Goal: Task Accomplishment & Management: Use online tool/utility

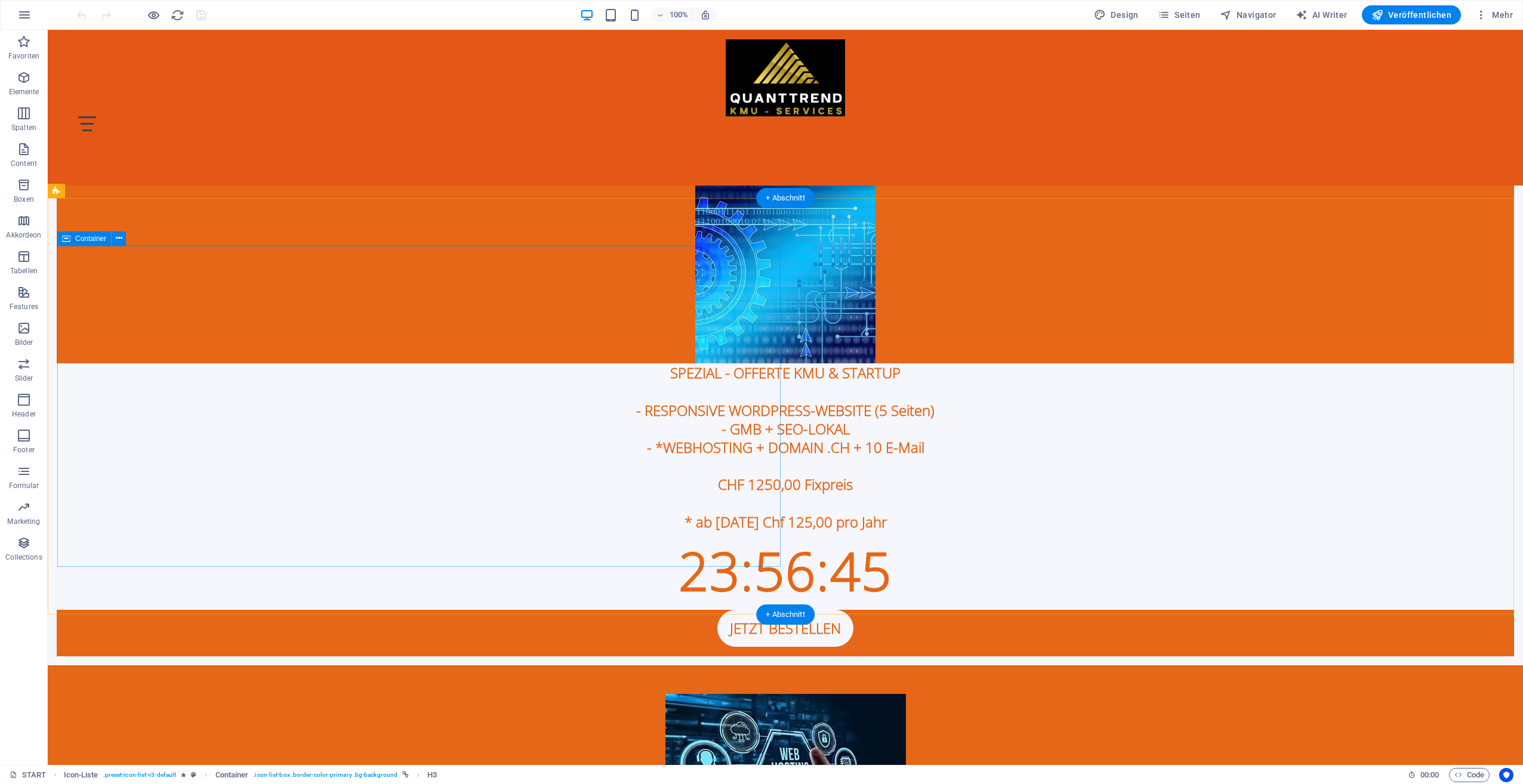
scroll to position [775, 0]
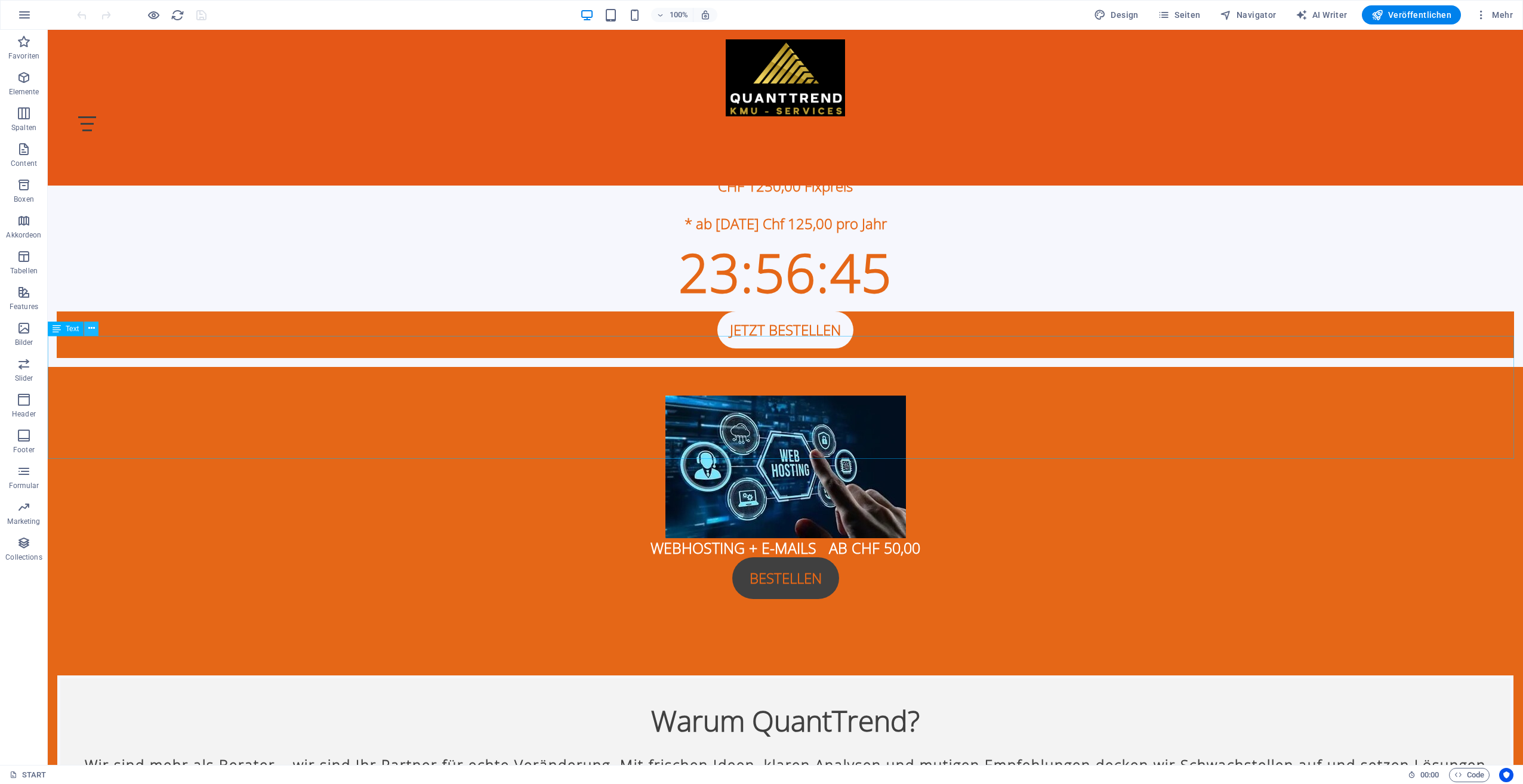
click at [88, 330] on icon at bounding box center [91, 329] width 6 height 12
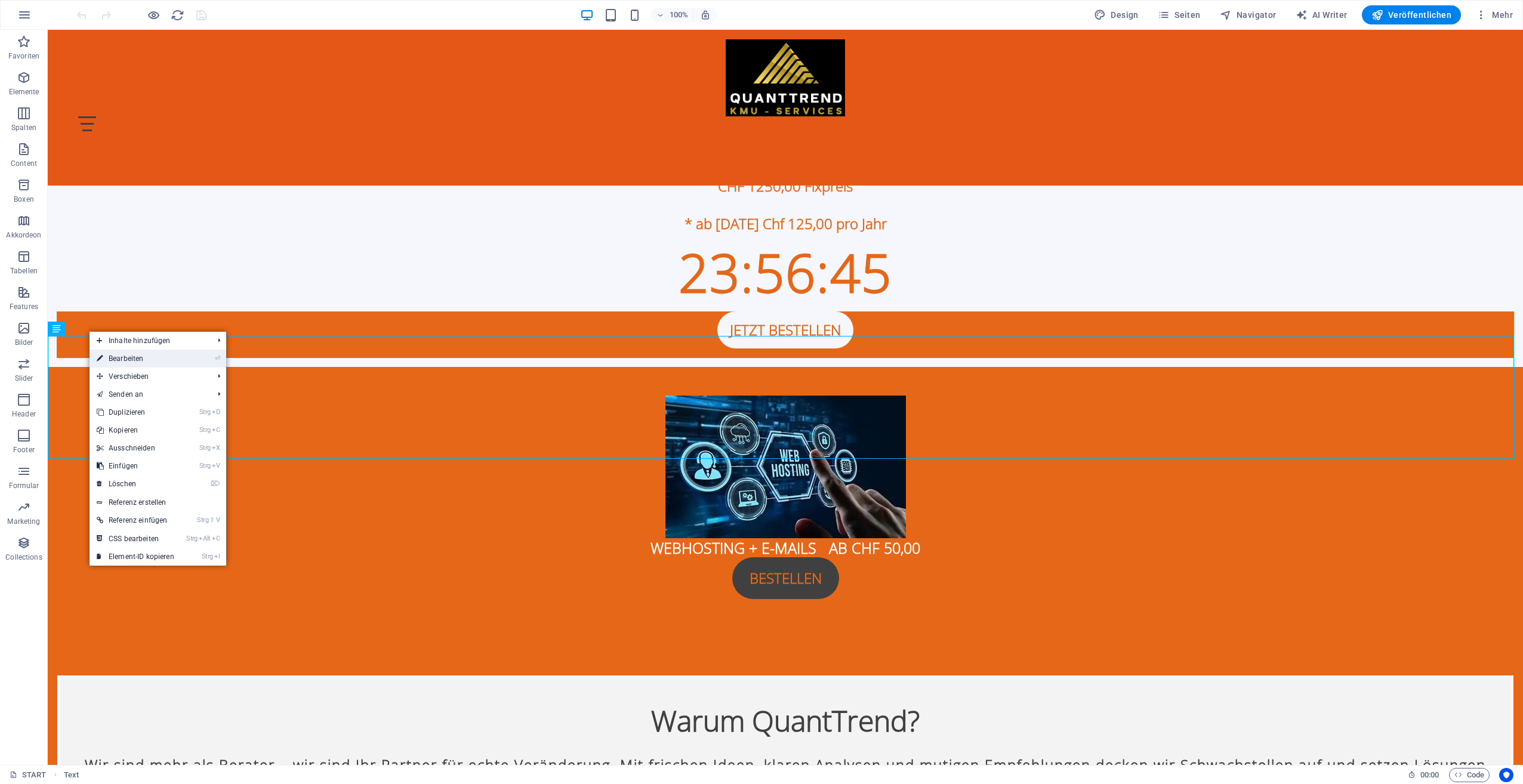
click at [129, 361] on link "⏎ Bearbeiten" at bounding box center [136, 358] width 92 height 18
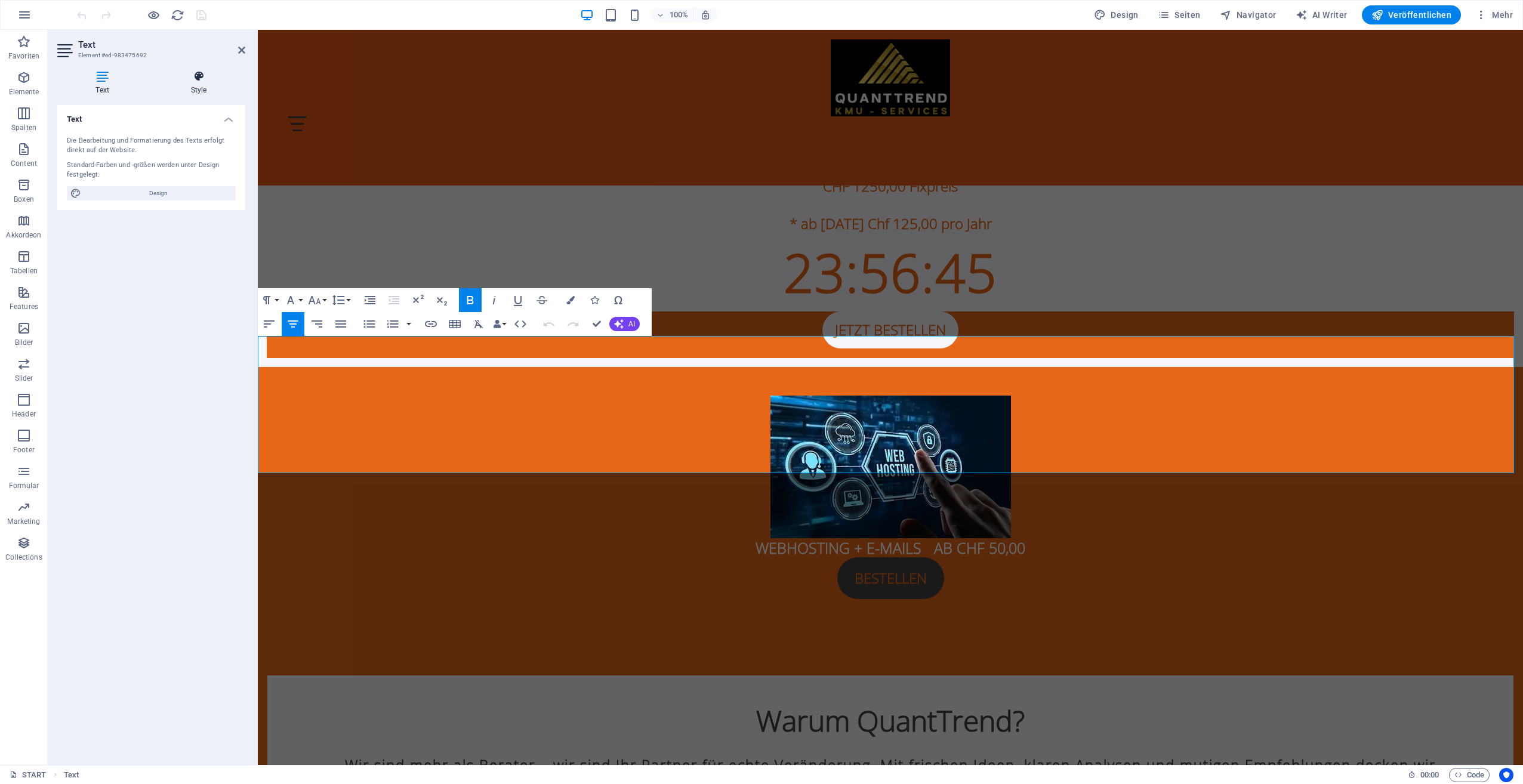
click at [214, 83] on h4 "Style" at bounding box center [198, 83] width 93 height 25
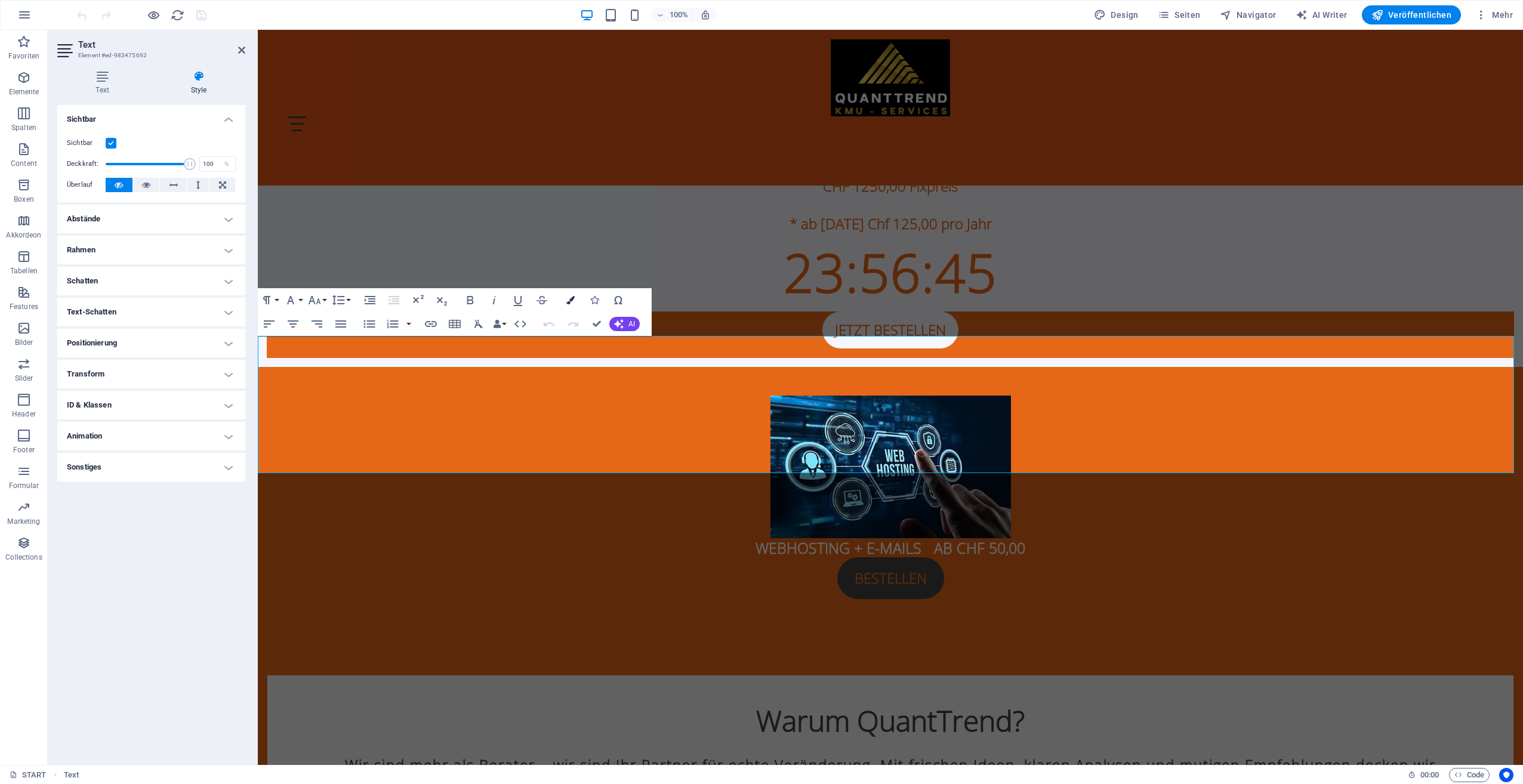
click at [570, 301] on icon "button" at bounding box center [570, 300] width 9 height 9
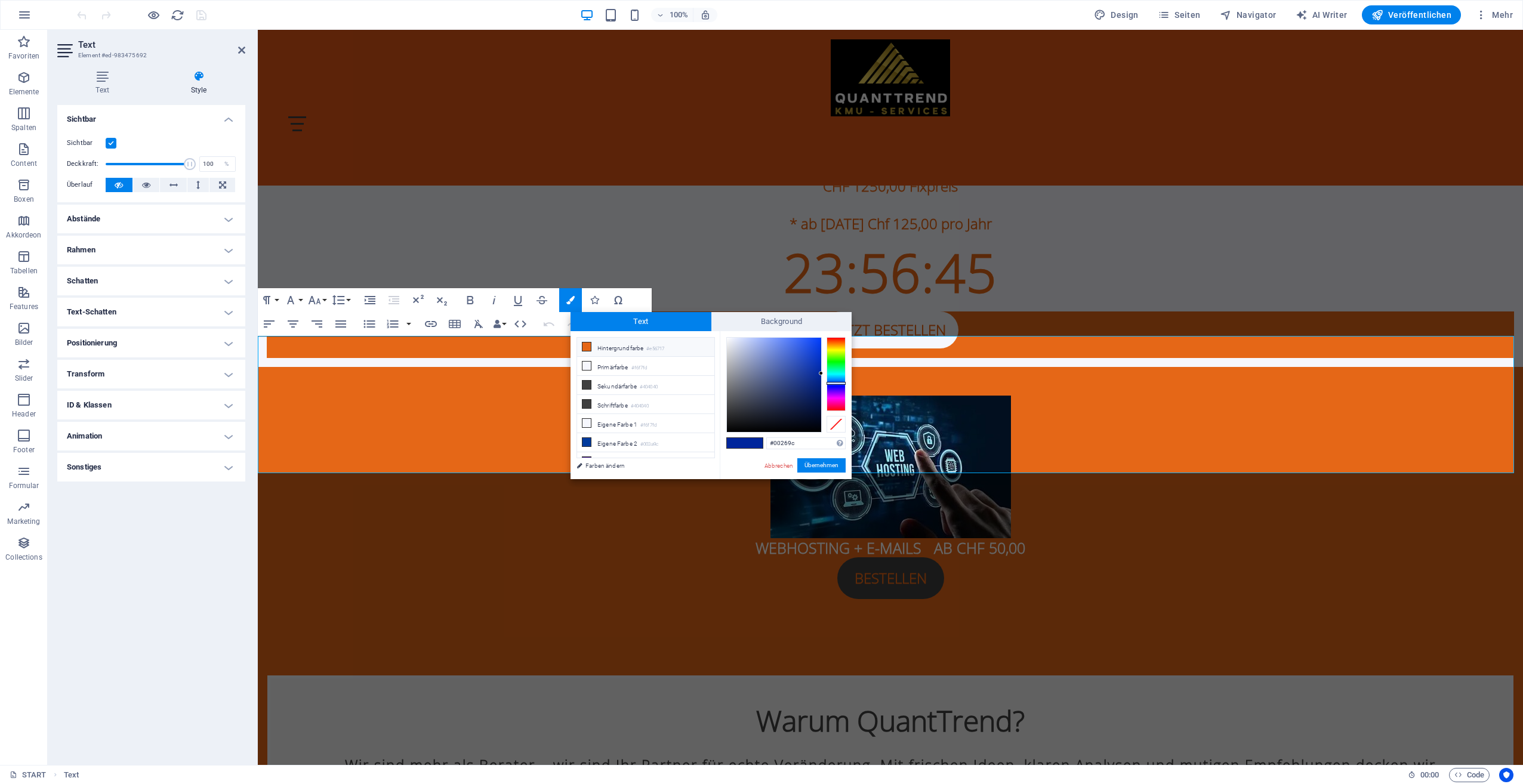
click at [587, 347] on icon at bounding box center [587, 346] width 9 height 9
type input "#e56717"
click at [823, 465] on button "Übernehmen" at bounding box center [821, 465] width 48 height 14
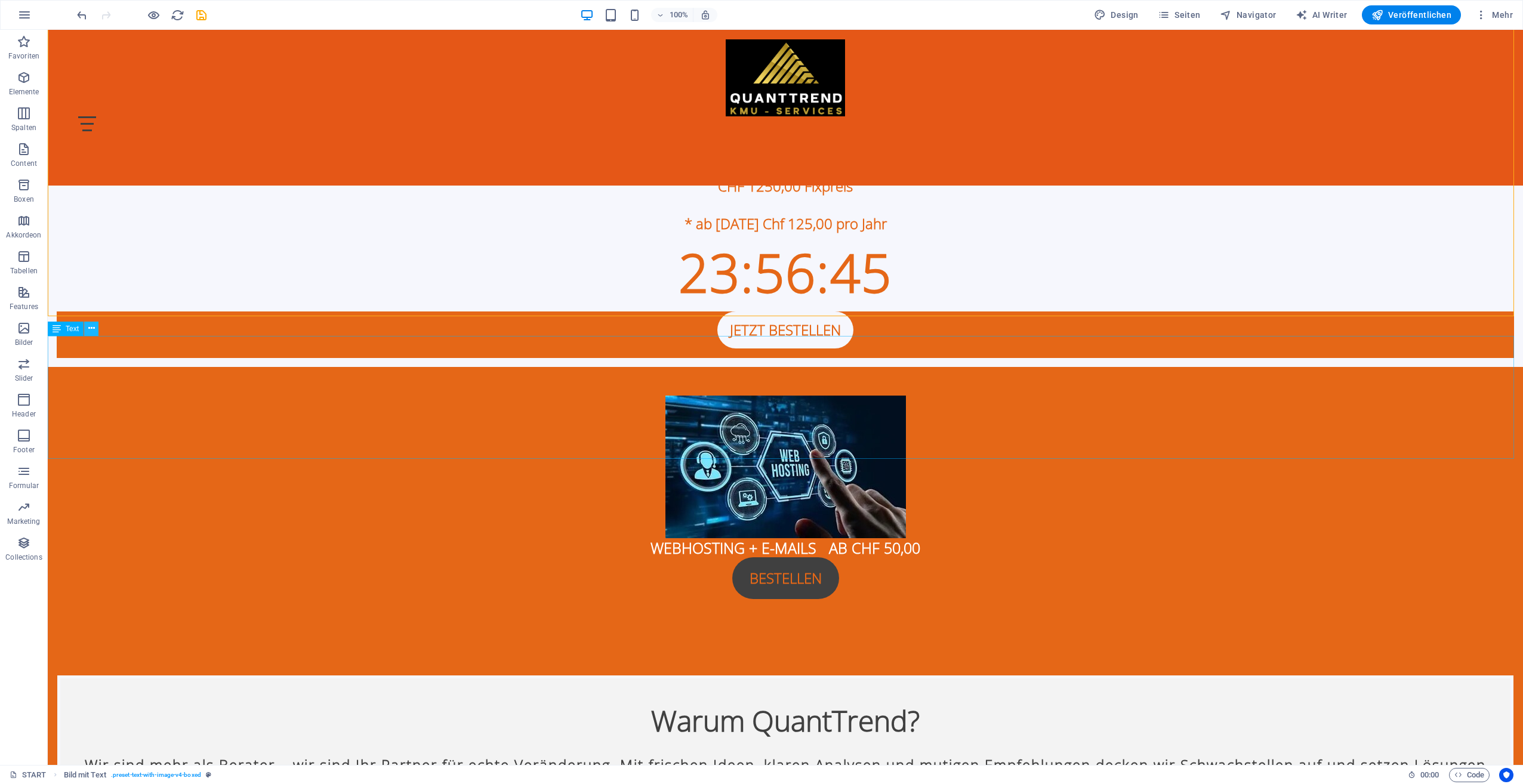
click at [91, 329] on icon at bounding box center [91, 329] width 6 height 12
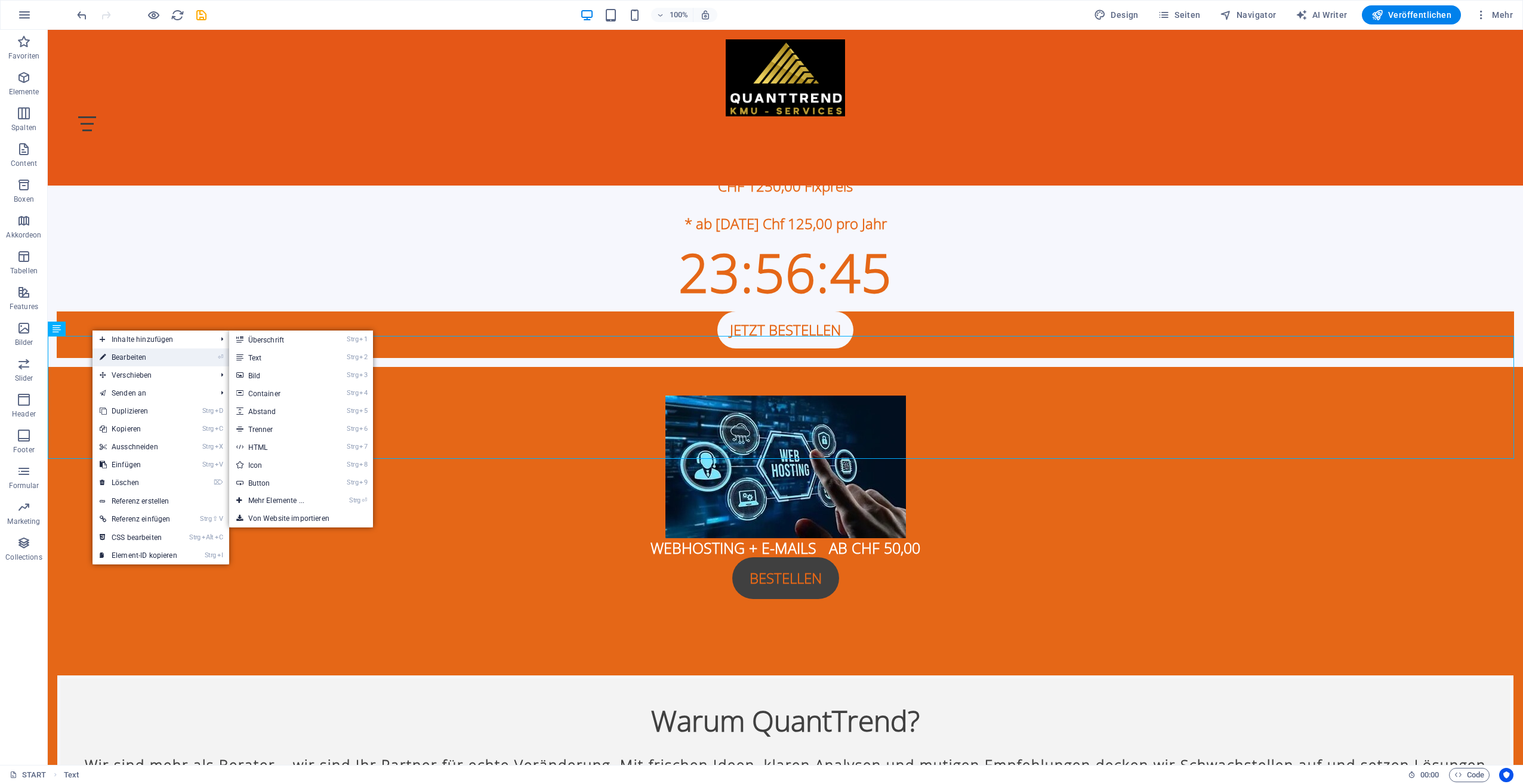
click at [108, 356] on link "⏎ Bearbeiten" at bounding box center [139, 357] width 92 height 18
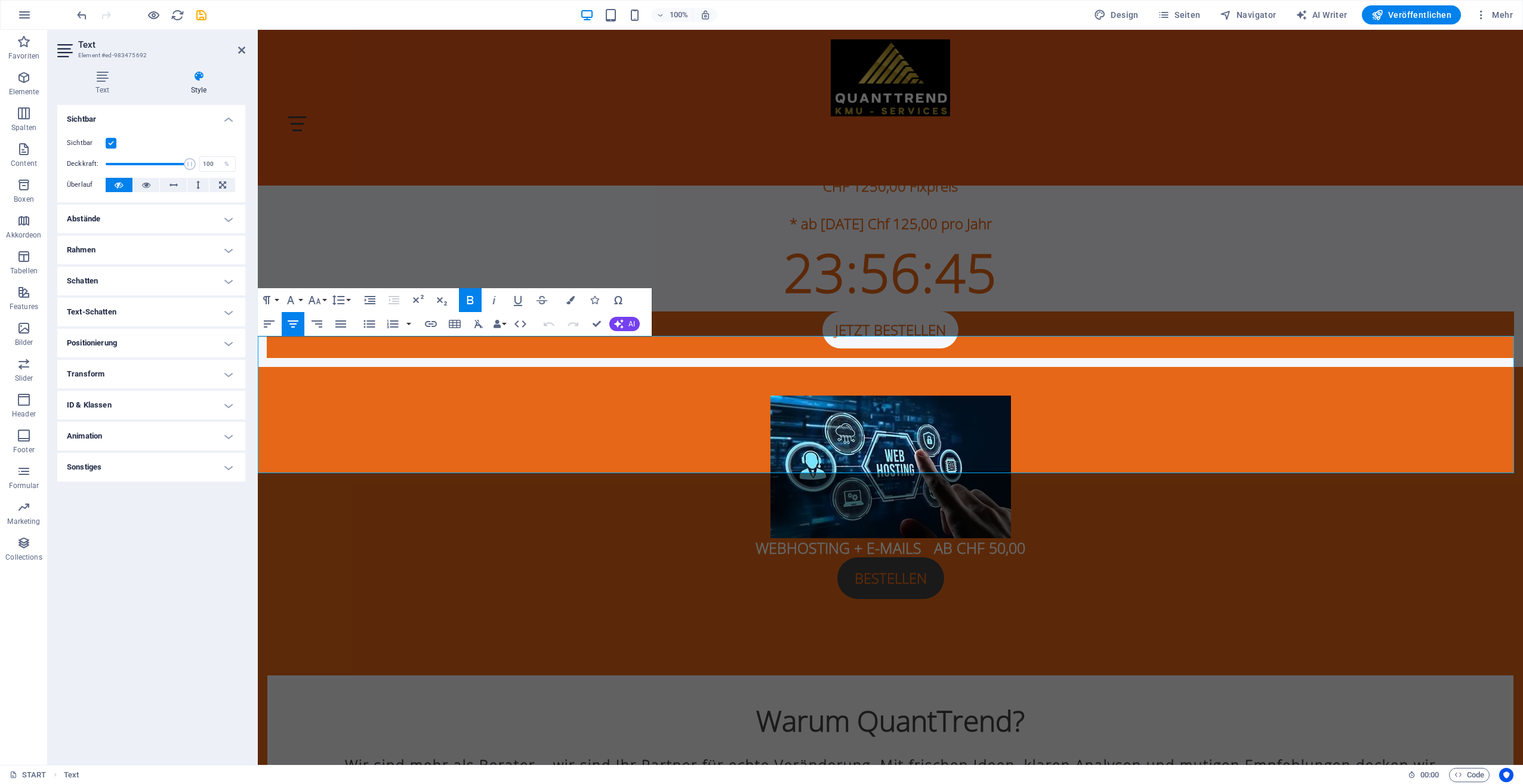
drag, startPoint x: 827, startPoint y: 354, endPoint x: 1345, endPoint y: 462, distance: 529.1
click at [566, 300] on button "Colors" at bounding box center [570, 300] width 23 height 24
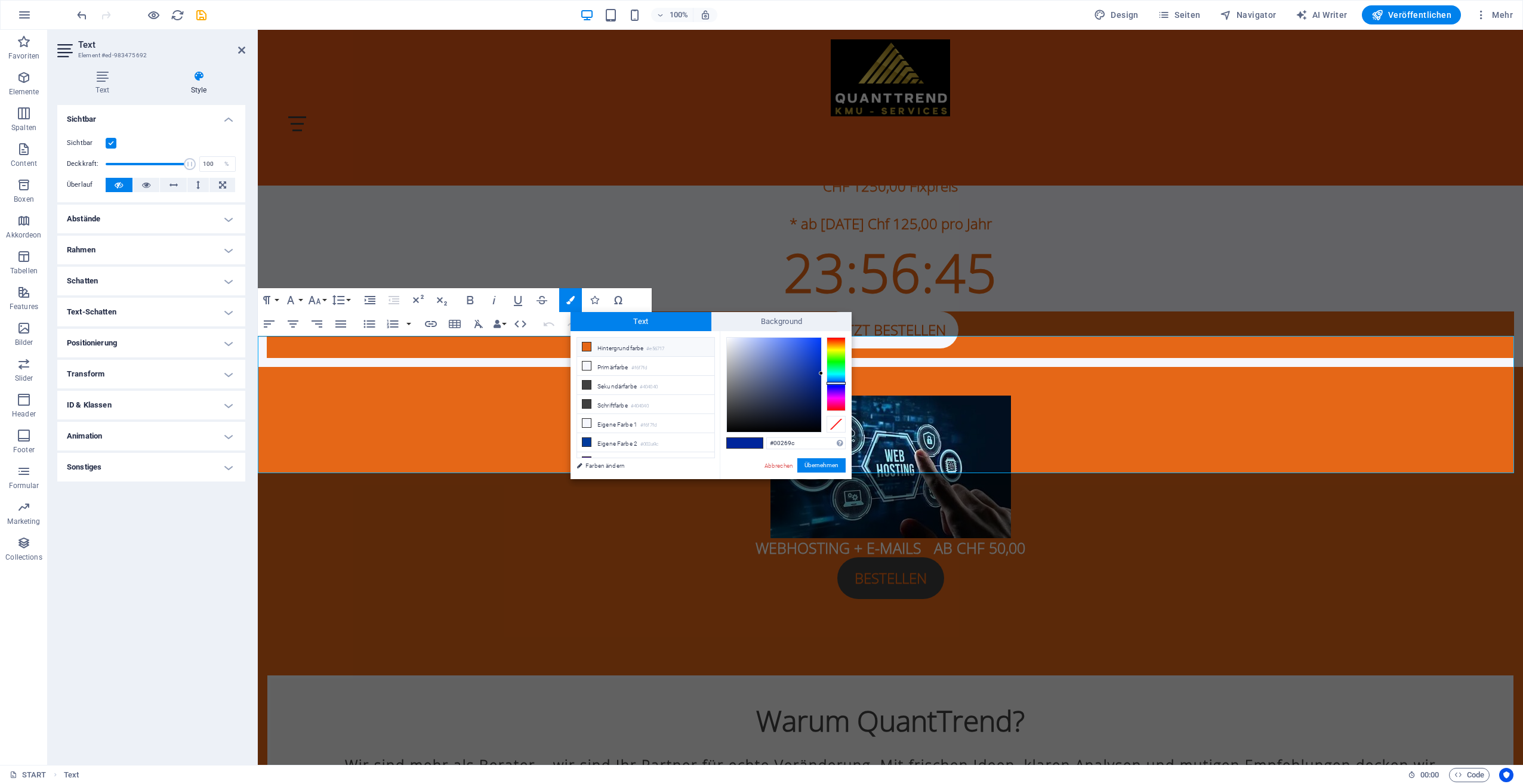
click at [587, 343] on icon at bounding box center [587, 346] width 9 height 9
type input "#e56717"
click at [835, 460] on button "Übernehmen" at bounding box center [821, 465] width 48 height 14
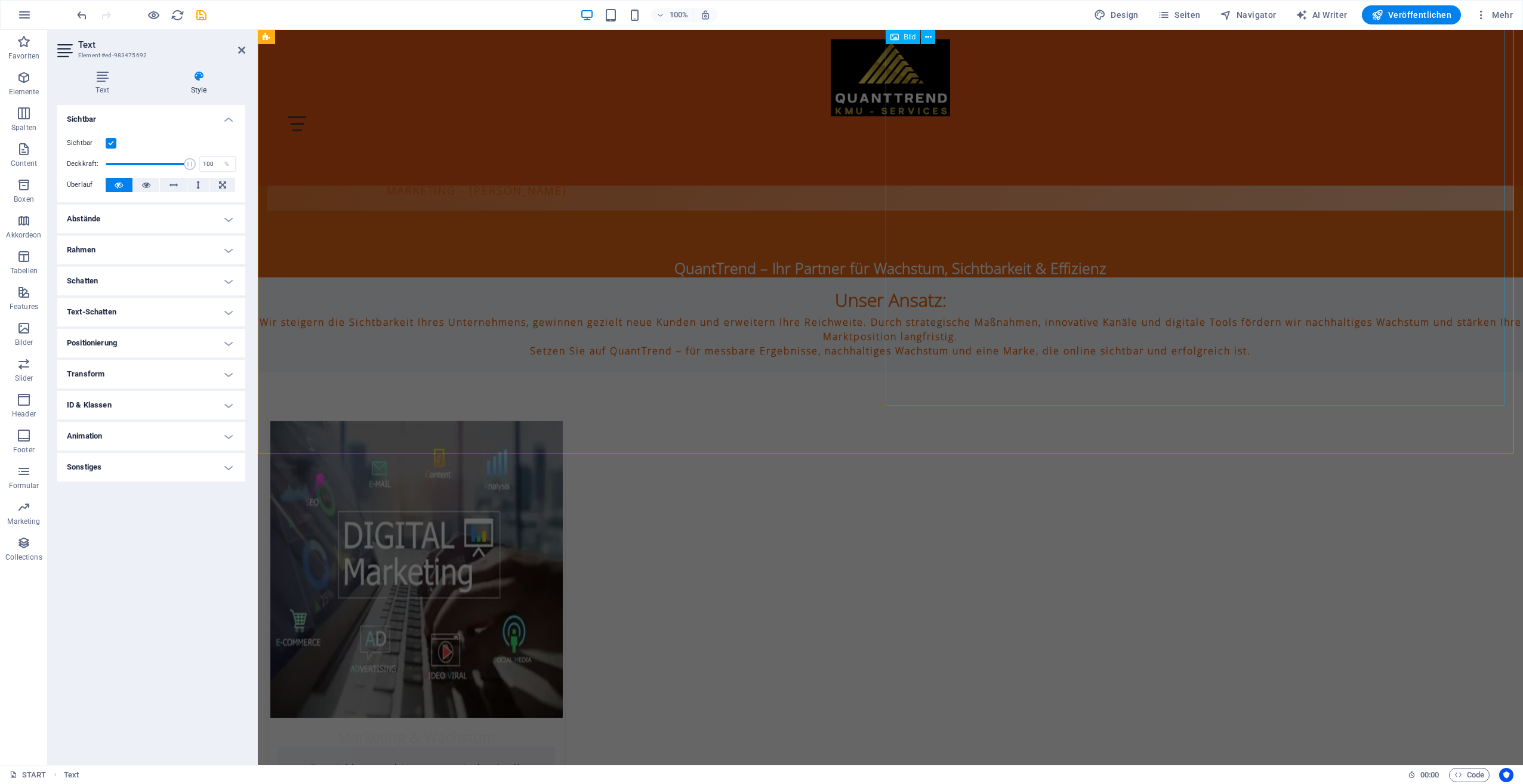
scroll to position [2147, 0]
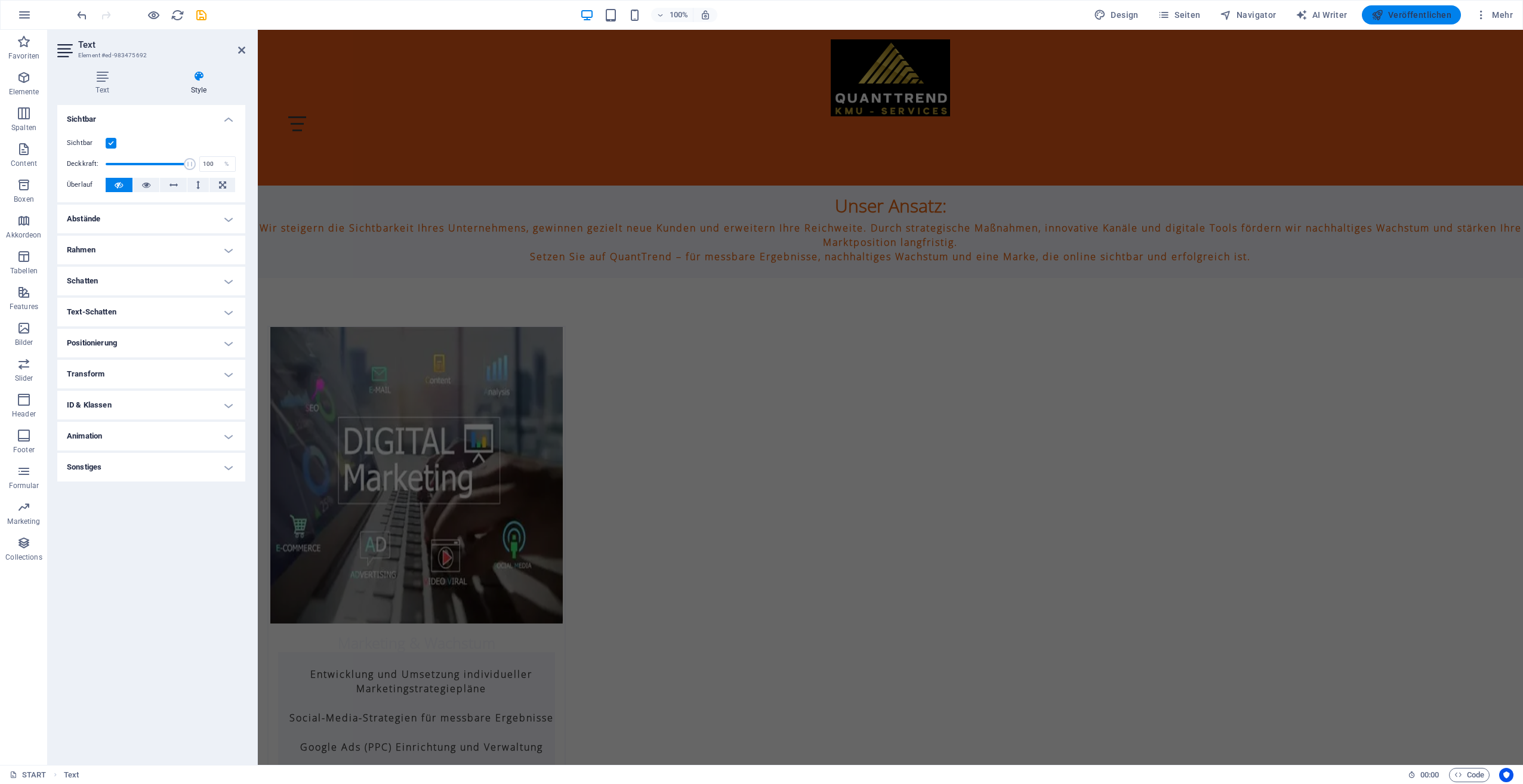
click at [1407, 14] on span "Veröffentlichen" at bounding box center [1411, 14] width 80 height 12
